Goal: Task Accomplishment & Management: Manage account settings

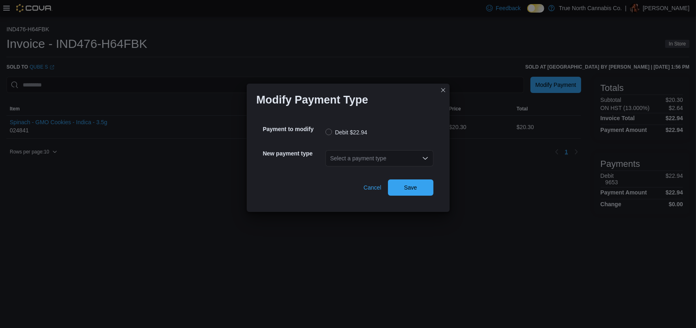
click at [345, 159] on div "Select a payment type" at bounding box center [379, 158] width 108 height 16
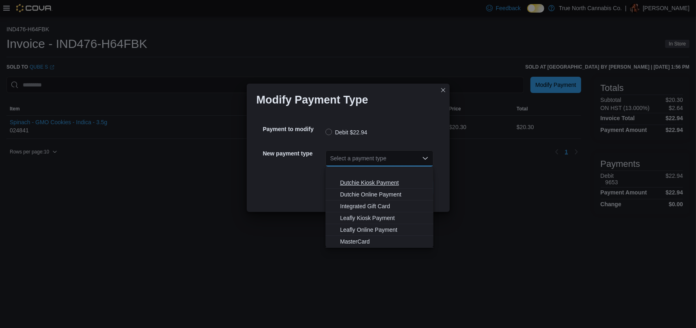
scroll to position [48, 0]
click at [348, 238] on span "Visa" at bounding box center [384, 242] width 88 height 8
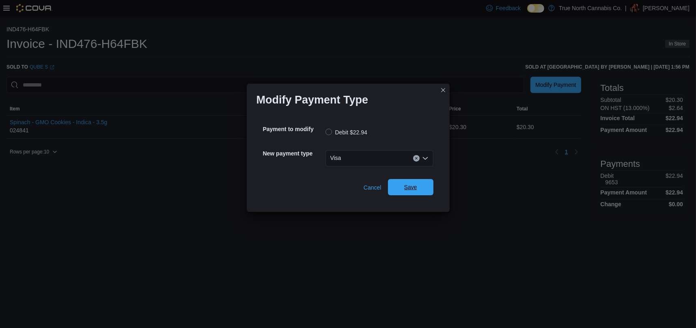
click at [405, 185] on span "Save" at bounding box center [410, 187] width 13 height 8
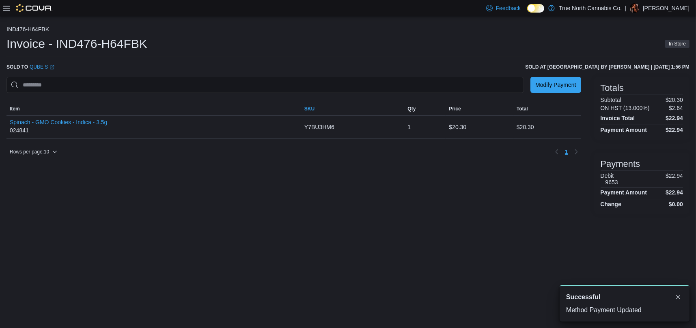
scroll to position [0, 0]
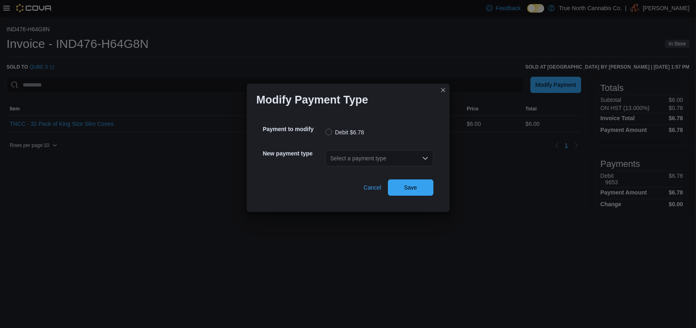
click at [346, 153] on div "Select a payment type" at bounding box center [379, 158] width 108 height 16
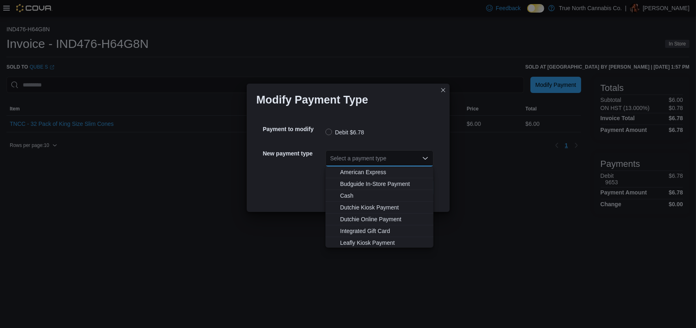
scroll to position [48, 0]
click at [351, 241] on span "Visa" at bounding box center [384, 242] width 88 height 8
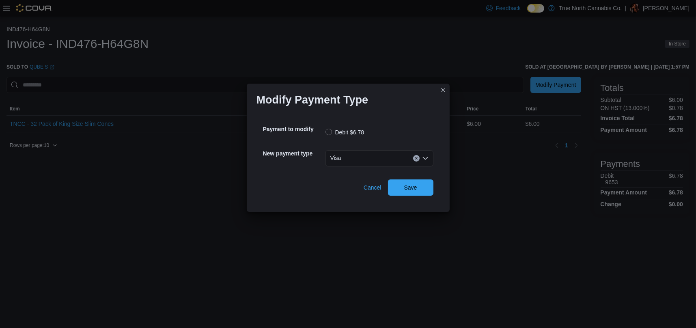
click at [422, 177] on div "Cancel Save" at bounding box center [348, 184] width 170 height 23
click at [422, 181] on span "Save" at bounding box center [411, 187] width 36 height 16
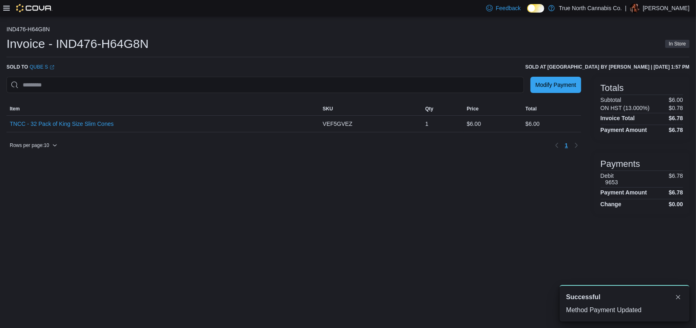
scroll to position [0, 0]
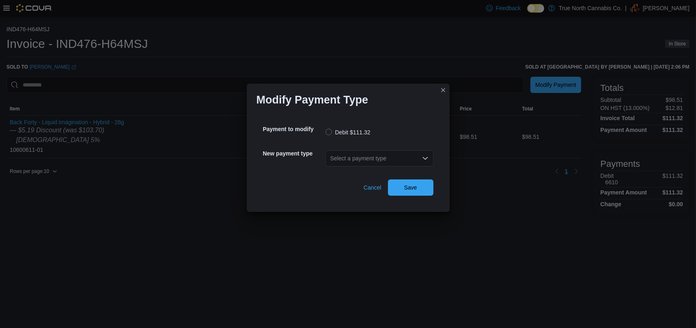
click at [349, 155] on div "Select a payment type" at bounding box center [379, 158] width 108 height 16
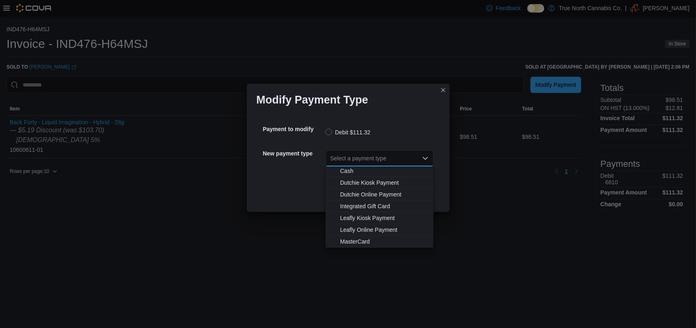
scroll to position [48, 0]
click at [350, 237] on button "Visa" at bounding box center [379, 242] width 108 height 12
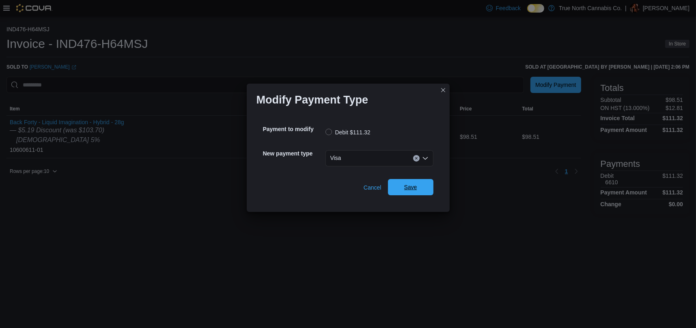
click at [402, 186] on span "Save" at bounding box center [411, 187] width 36 height 16
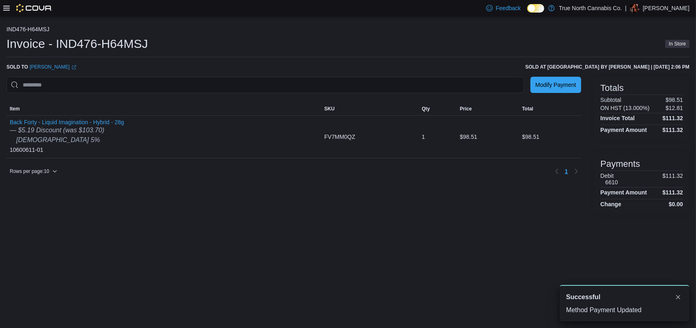
scroll to position [0, 0]
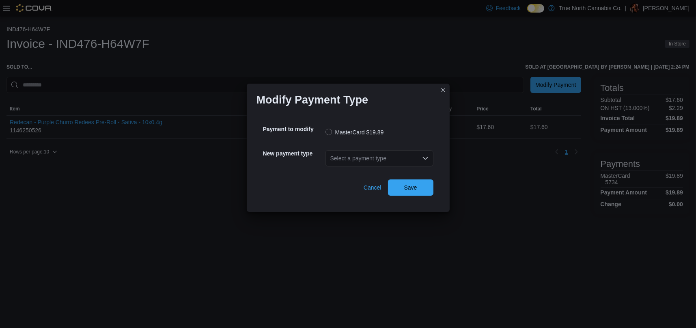
click at [401, 156] on div "Select a payment type" at bounding box center [379, 158] width 108 height 16
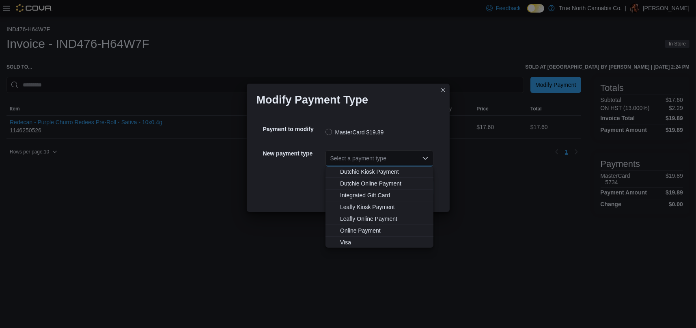
scroll to position [48, 0]
click at [346, 241] on span "Visa" at bounding box center [384, 242] width 88 height 8
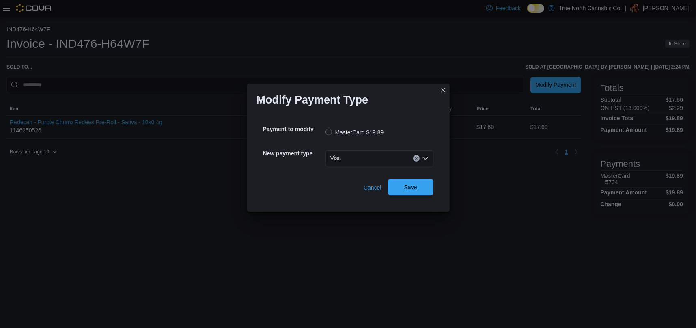
click at [400, 189] on span "Save" at bounding box center [411, 187] width 36 height 16
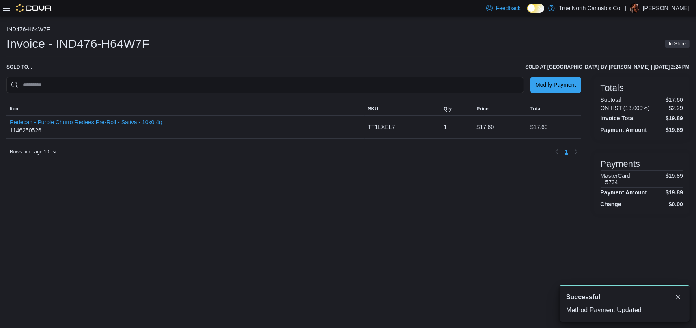
scroll to position [0, 0]
click at [679, 296] on button "Dismiss toast" at bounding box center [678, 297] width 10 height 10
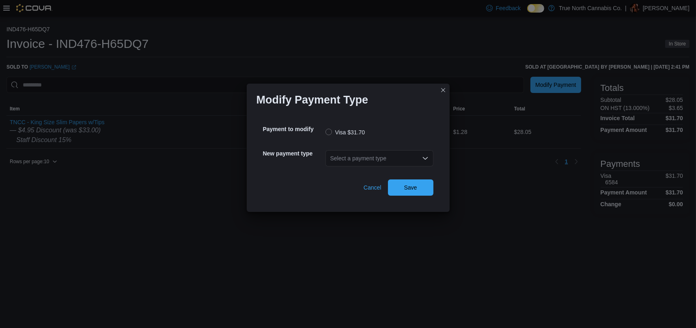
click at [400, 158] on div "Select a payment type" at bounding box center [379, 158] width 108 height 16
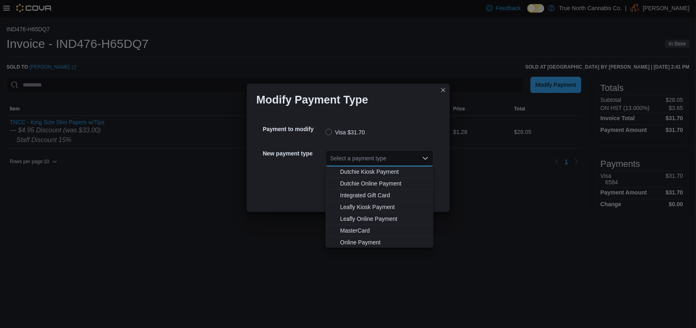
scroll to position [48, 0]
click at [368, 225] on button "MasterCard" at bounding box center [379, 230] width 108 height 12
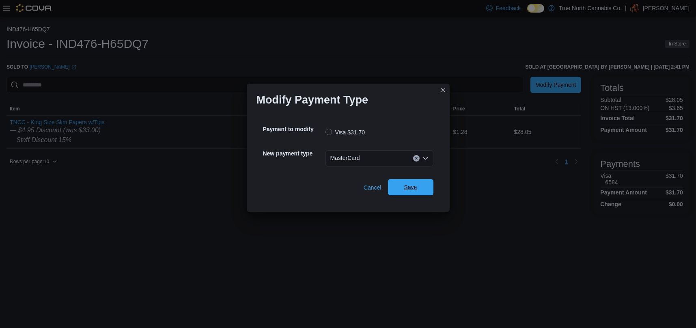
click at [409, 189] on span "Save" at bounding box center [410, 187] width 13 height 8
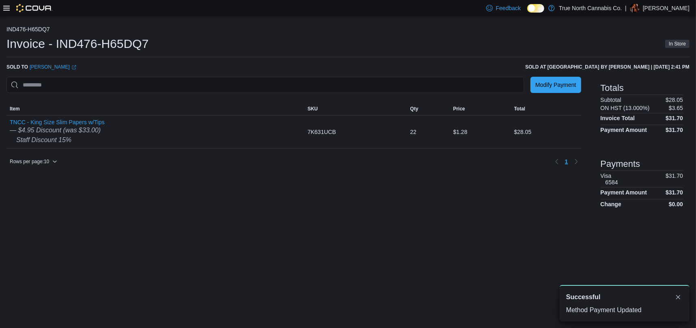
scroll to position [0, 0]
click at [678, 299] on button "Dismiss toast" at bounding box center [678, 297] width 10 height 10
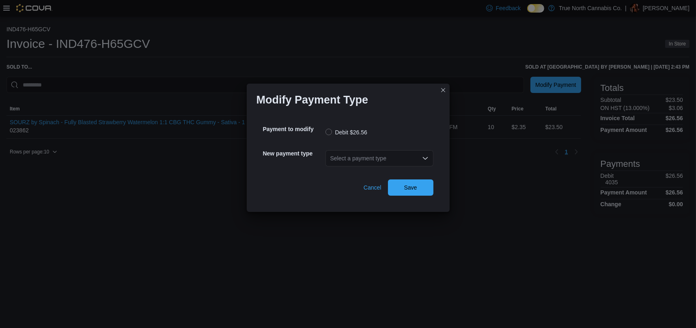
click at [348, 160] on div "Select a payment type" at bounding box center [379, 158] width 108 height 16
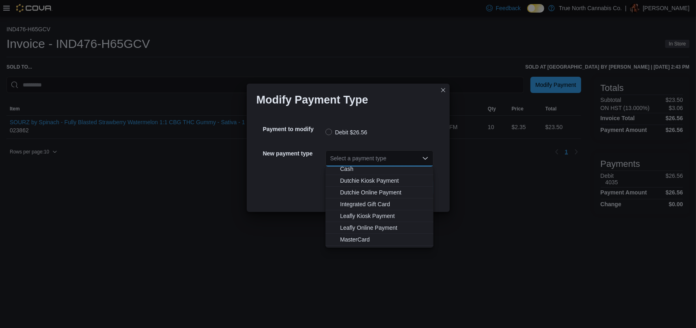
scroll to position [48, 0]
click at [356, 241] on span "Visa" at bounding box center [384, 242] width 88 height 8
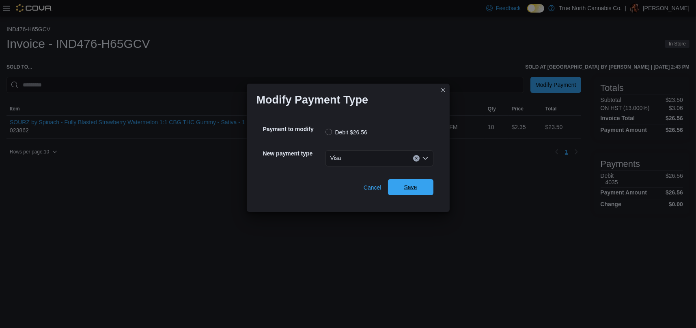
click at [402, 191] on span "Save" at bounding box center [411, 187] width 36 height 16
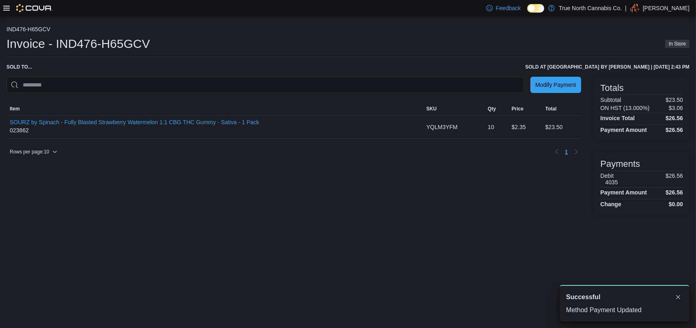
scroll to position [0, 0]
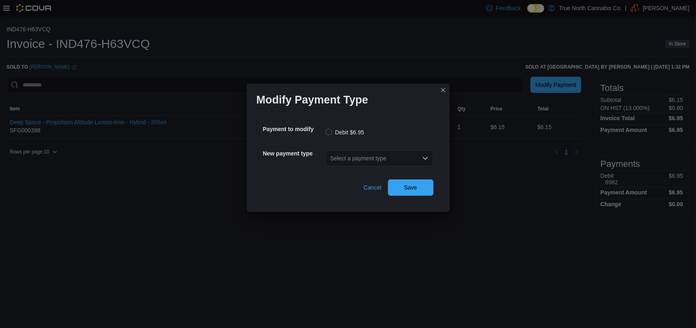
click at [369, 159] on div "Select a payment type" at bounding box center [379, 158] width 108 height 16
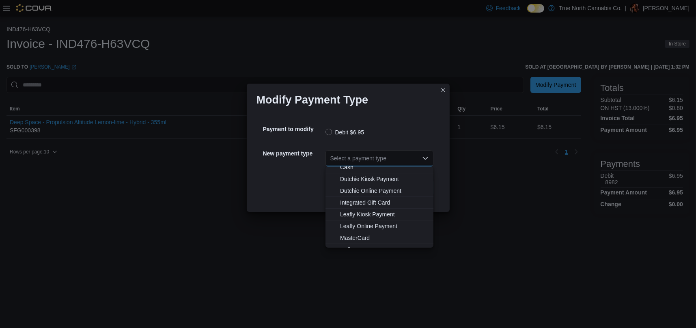
scroll to position [48, 0]
click at [358, 215] on span "MasterCard" at bounding box center [384, 218] width 88 height 8
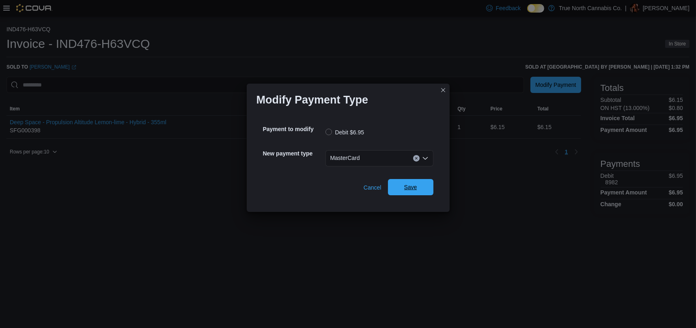
click at [401, 187] on span "Save" at bounding box center [411, 187] width 36 height 16
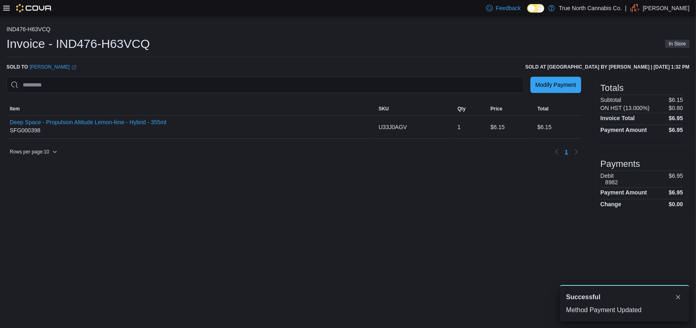
scroll to position [0, 0]
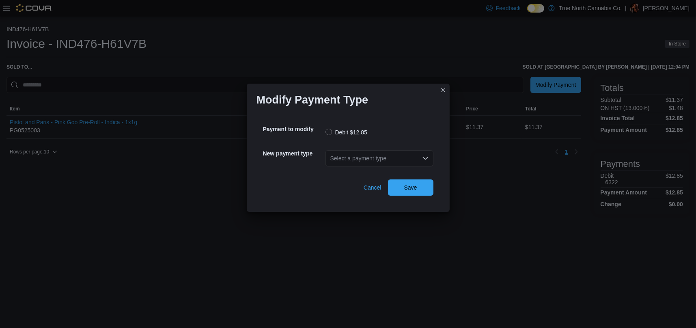
click at [365, 147] on div "Select a payment type" at bounding box center [379, 158] width 108 height 26
click at [361, 165] on div "Select a payment type" at bounding box center [379, 158] width 108 height 16
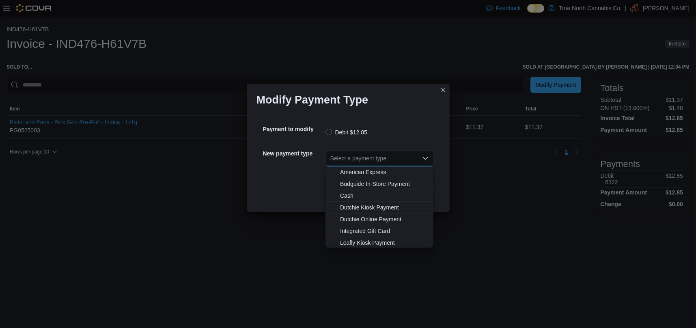
click at [368, 156] on div "Select a payment type Combo box. Selected. Combo box input. Select a payment ty…" at bounding box center [379, 158] width 108 height 16
click at [365, 216] on span "MasterCard" at bounding box center [384, 218] width 88 height 8
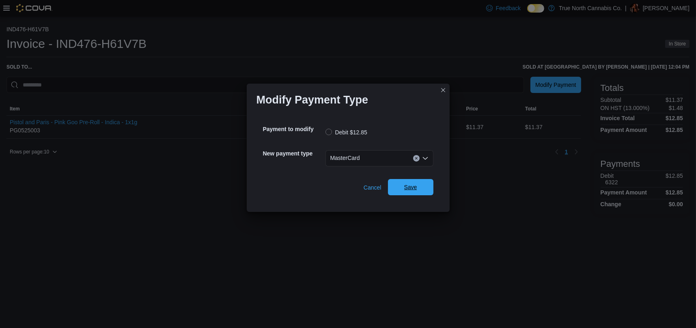
click at [408, 188] on span "Save" at bounding box center [410, 187] width 13 height 8
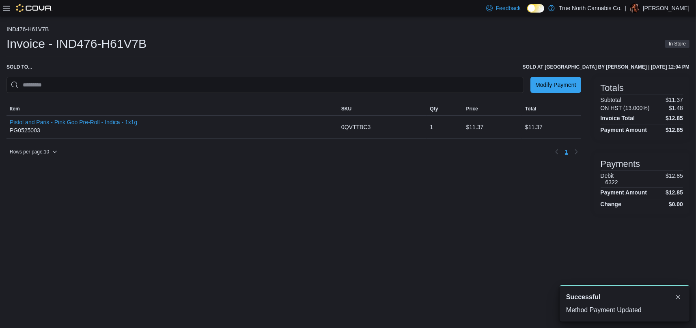
scroll to position [0, 0]
click at [676, 298] on button "Dismiss toast" at bounding box center [678, 297] width 10 height 10
